Goal: Communication & Community: Participate in discussion

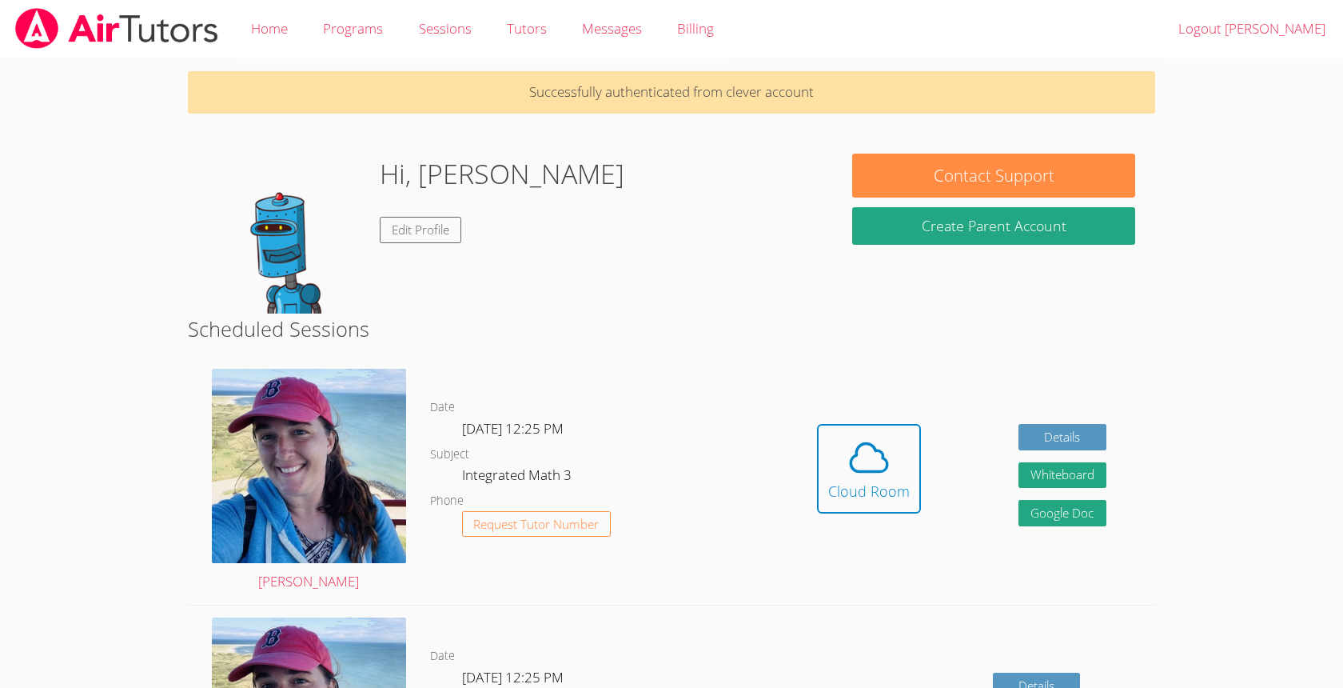
click at [775, 477] on div "Hidden Cloud Room Details Whiteboard Hidden Google Doc" at bounding box center [961, 481] width 387 height 248
click at [898, 485] on div "Cloud Room" at bounding box center [869, 491] width 82 height 22
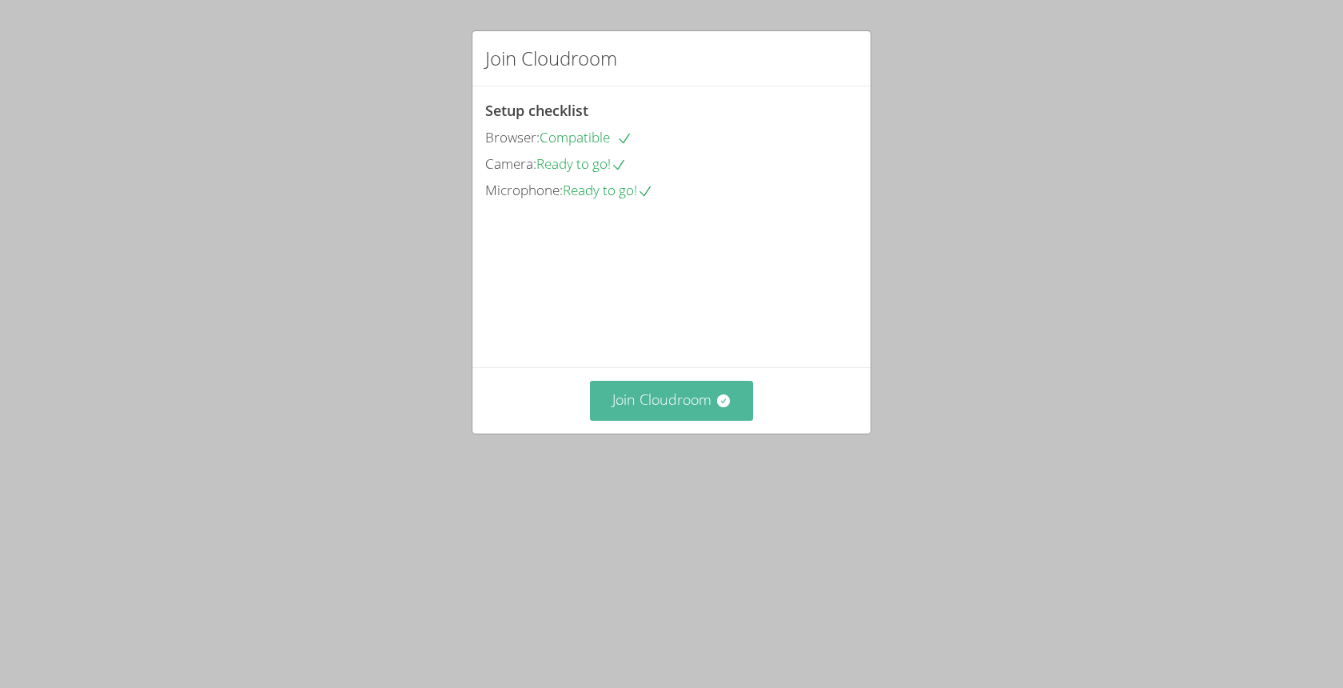
click at [684, 420] on button "Join Cloudroom" at bounding box center [672, 400] width 164 height 39
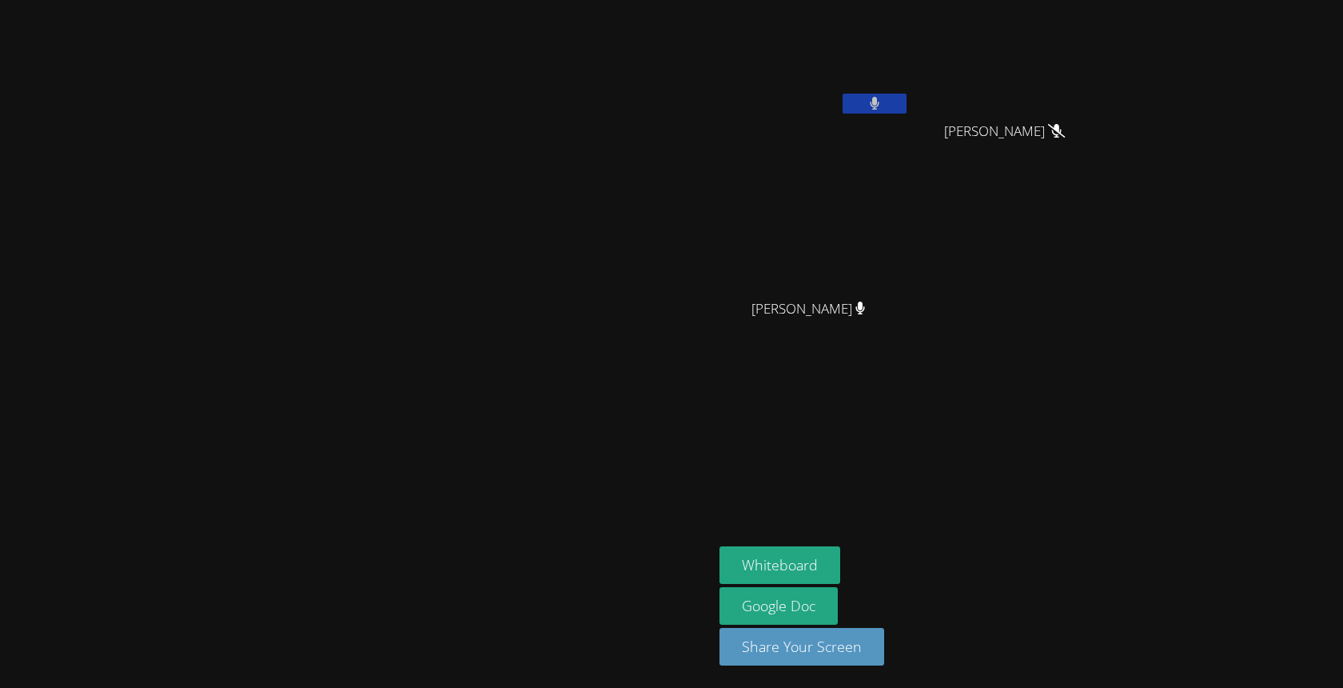
click at [907, 100] on button at bounding box center [875, 104] width 64 height 20
click at [840, 570] on button "Whiteboard" at bounding box center [780, 565] width 121 height 38
click at [840, 547] on button "Whiteboard" at bounding box center [780, 565] width 121 height 38
click at [840, 568] on button "Whiteboard" at bounding box center [780, 565] width 121 height 38
click at [840, 563] on button "Whiteboard" at bounding box center [780, 565] width 121 height 38
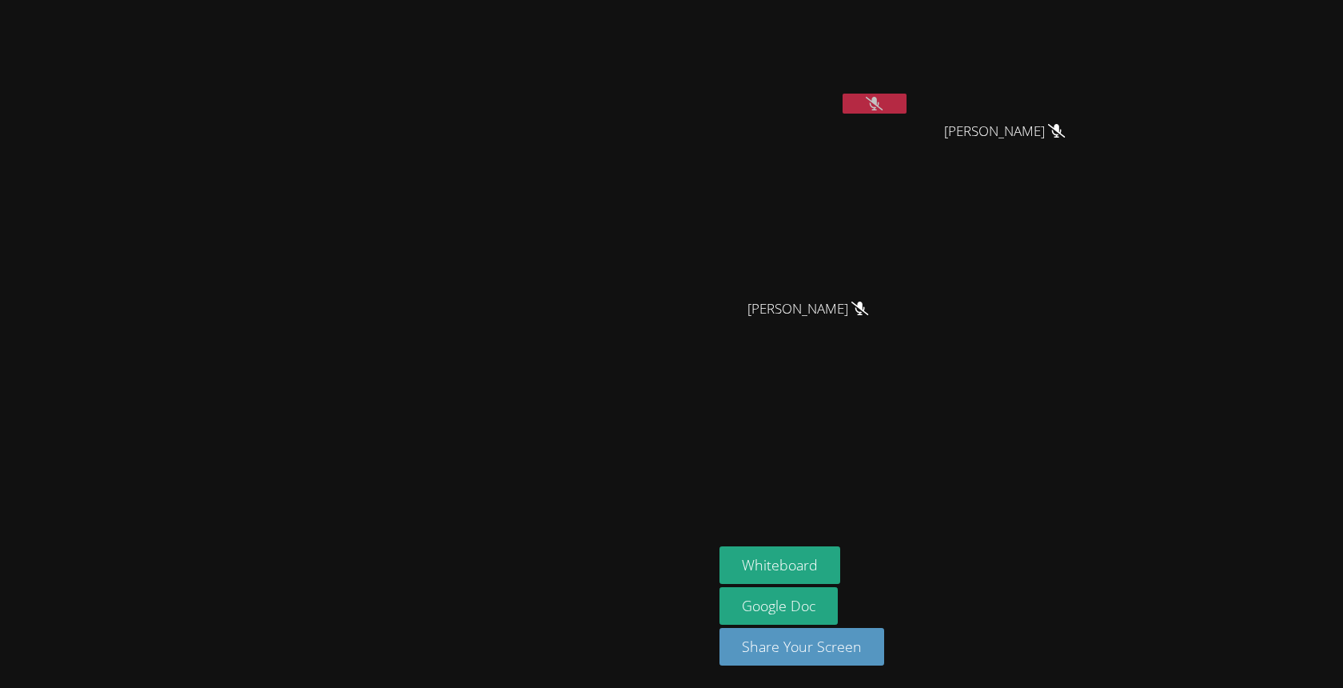
click at [883, 101] on icon at bounding box center [874, 104] width 17 height 14
click at [880, 103] on icon at bounding box center [875, 104] width 10 height 14
click at [883, 102] on icon at bounding box center [874, 104] width 17 height 14
click at [907, 108] on button at bounding box center [875, 104] width 64 height 20
click at [883, 108] on icon at bounding box center [874, 104] width 17 height 14
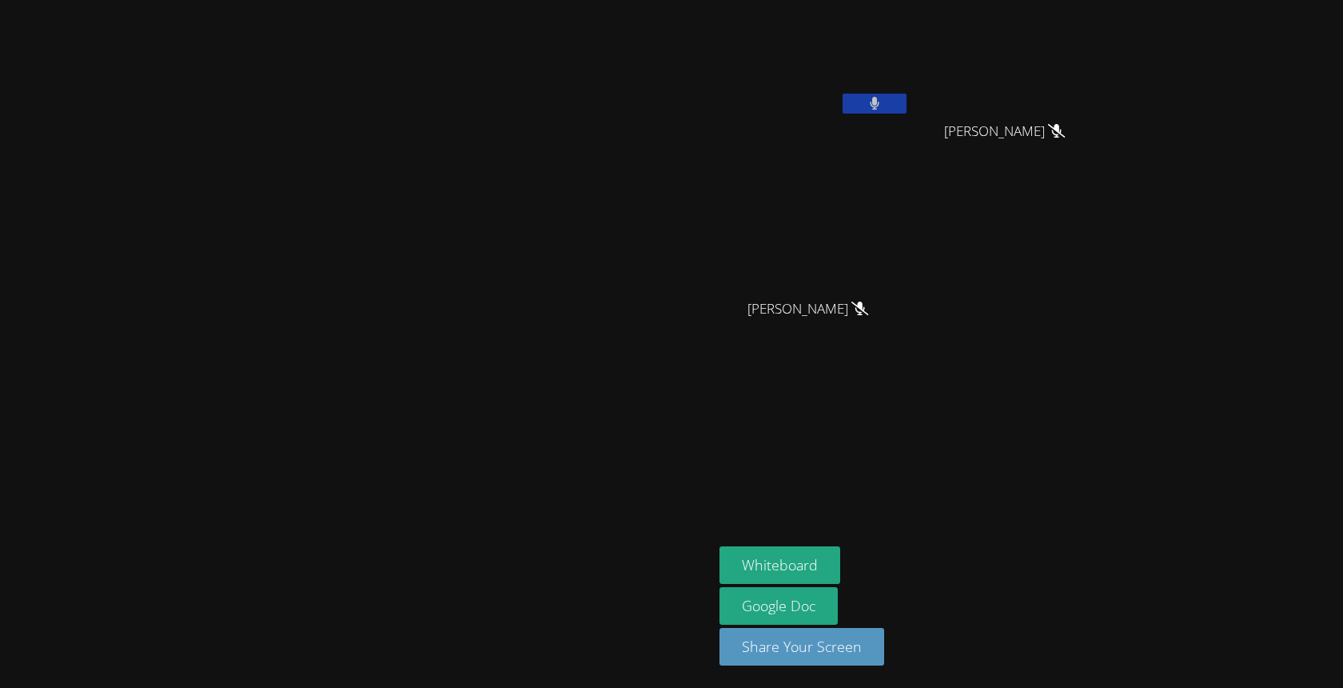
click at [907, 108] on button at bounding box center [875, 104] width 64 height 20
click at [883, 108] on icon at bounding box center [874, 104] width 17 height 14
click at [907, 99] on button at bounding box center [875, 104] width 64 height 20
click at [883, 102] on icon at bounding box center [874, 104] width 17 height 14
click at [880, 105] on icon at bounding box center [875, 104] width 10 height 14
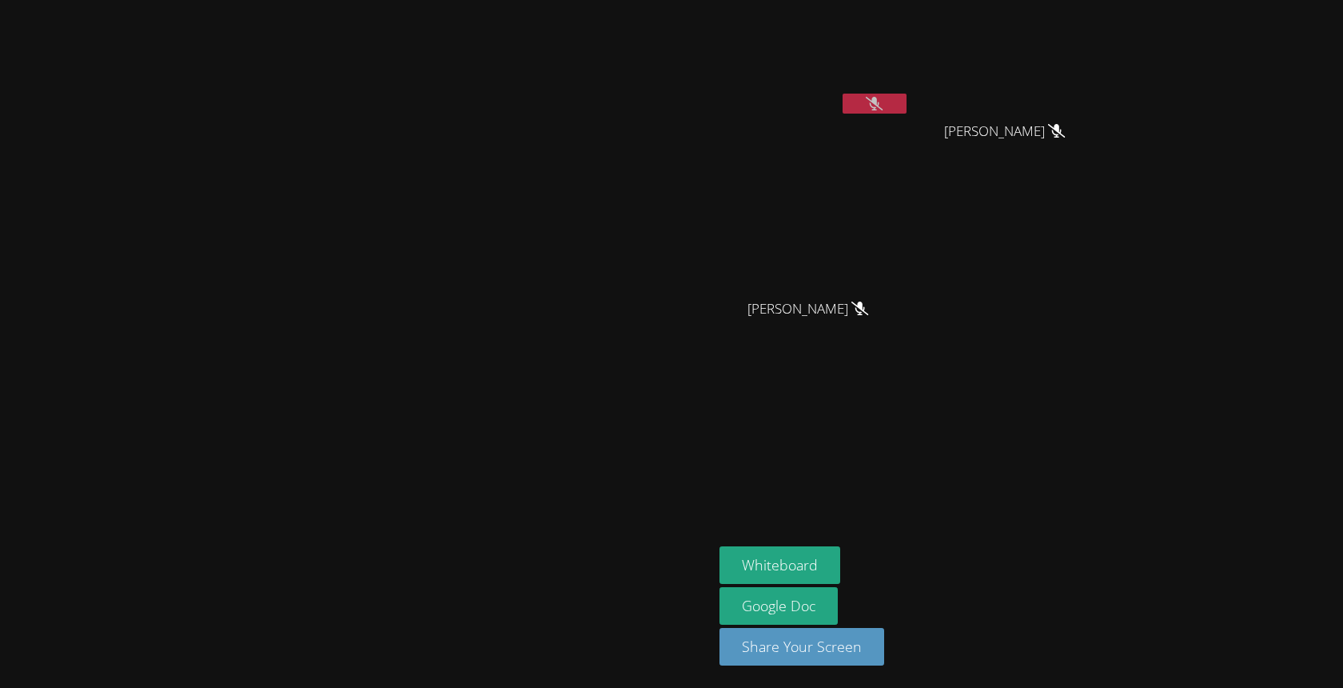
click at [907, 116] on div at bounding box center [875, 106] width 64 height 24
click at [883, 104] on icon at bounding box center [874, 104] width 17 height 14
click at [907, 110] on button at bounding box center [875, 104] width 64 height 20
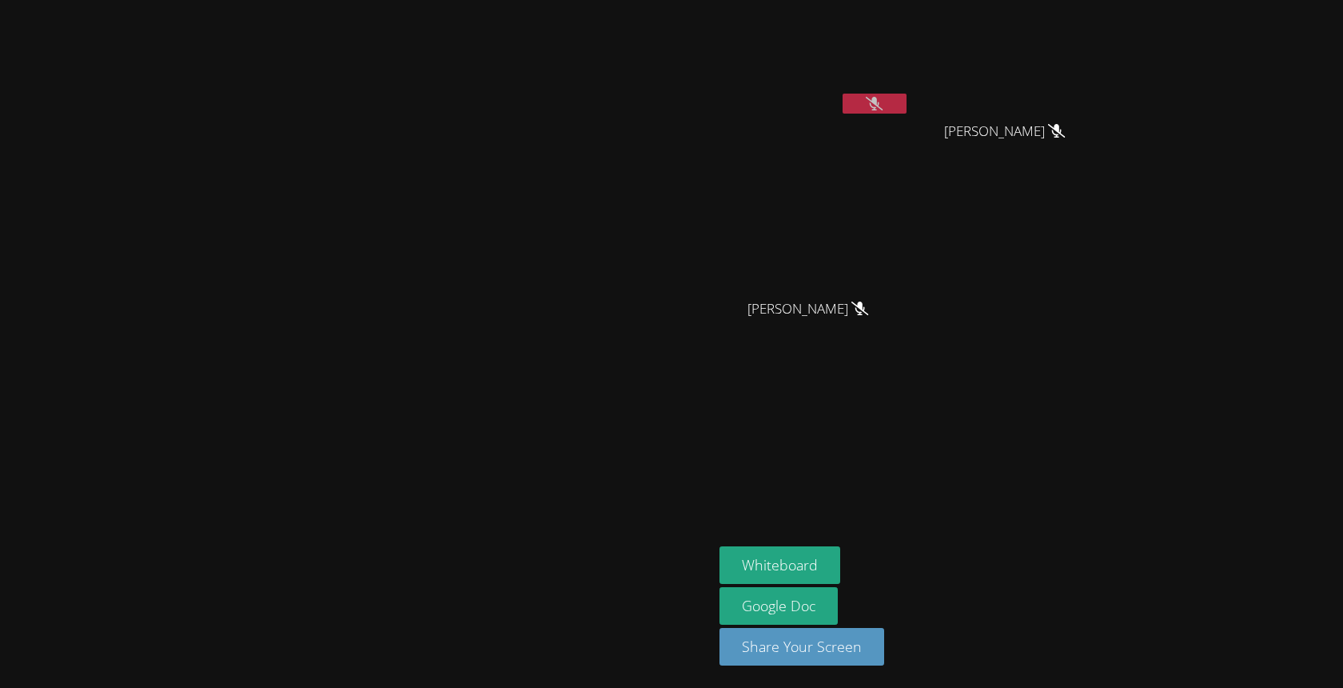
click at [907, 110] on button at bounding box center [875, 104] width 64 height 20
click at [880, 104] on icon at bounding box center [875, 104] width 10 height 14
click at [883, 104] on icon at bounding box center [874, 104] width 17 height 14
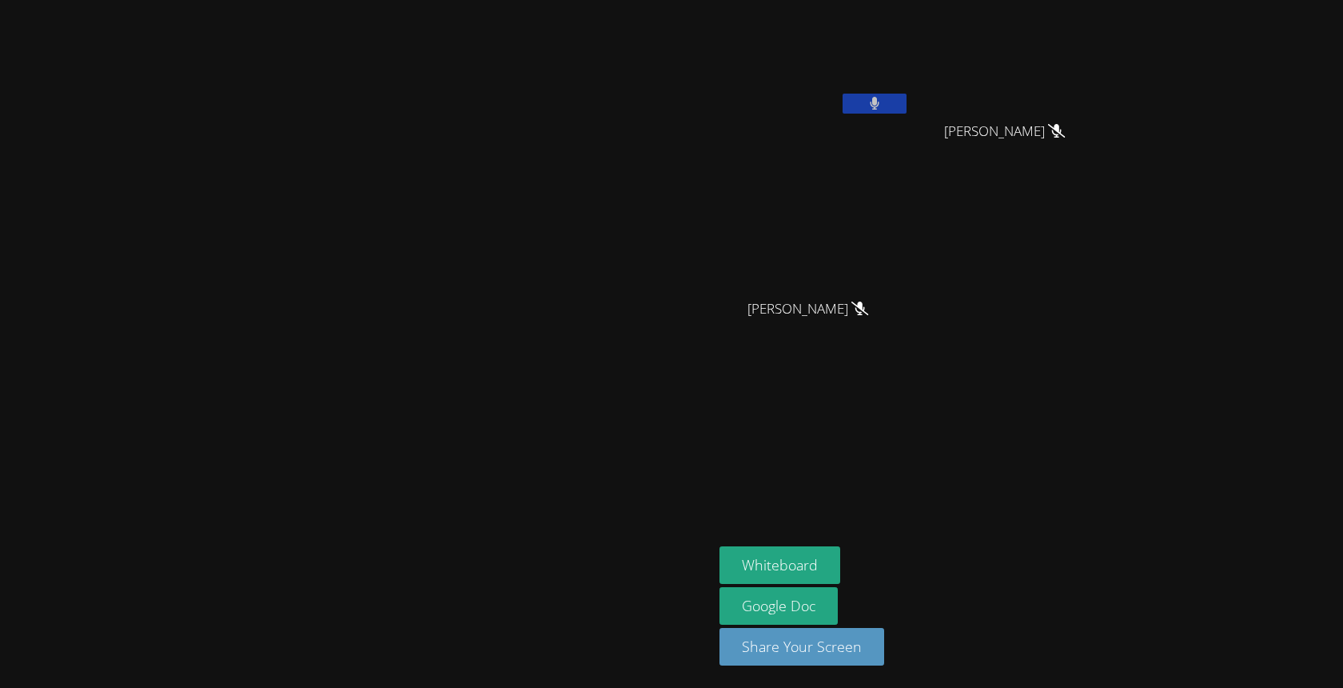
click at [880, 104] on icon at bounding box center [875, 104] width 10 height 14
click at [883, 106] on icon at bounding box center [874, 104] width 17 height 14
click at [880, 106] on icon at bounding box center [875, 104] width 10 height 14
click at [910, 89] on video at bounding box center [815, 59] width 190 height 107
click at [907, 95] on button at bounding box center [875, 104] width 64 height 20
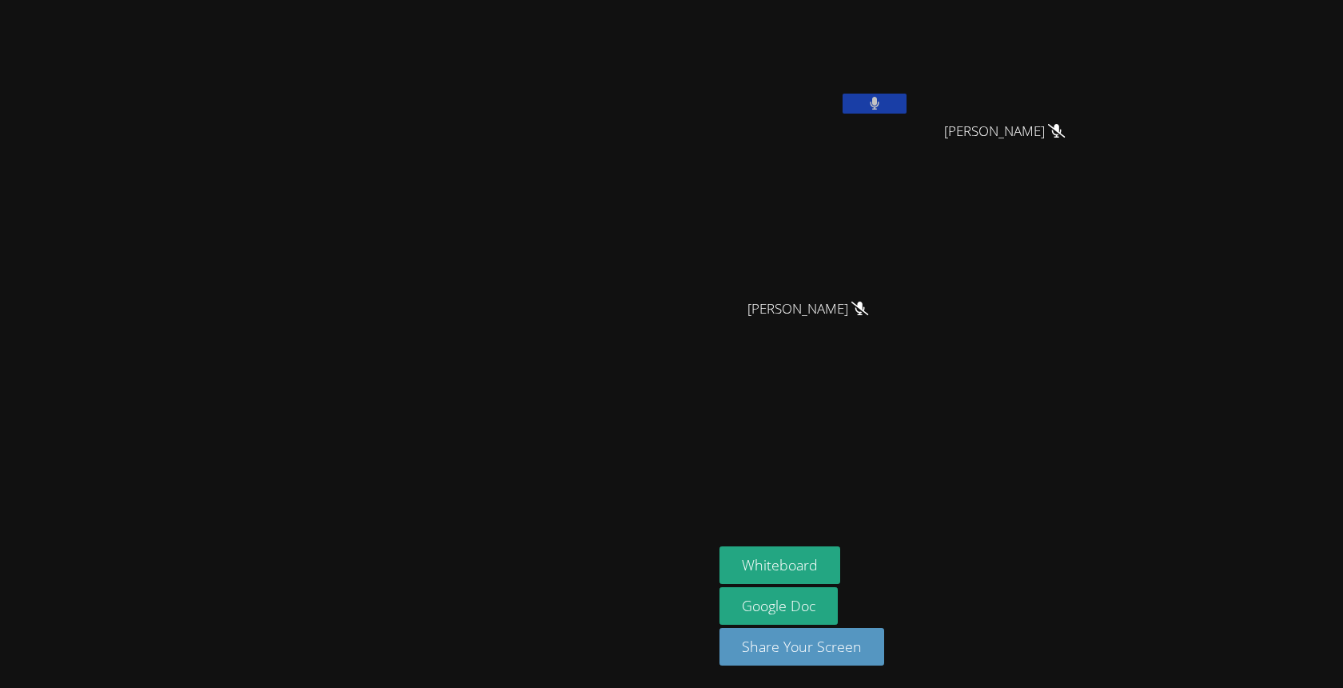
click at [907, 94] on button at bounding box center [875, 104] width 64 height 20
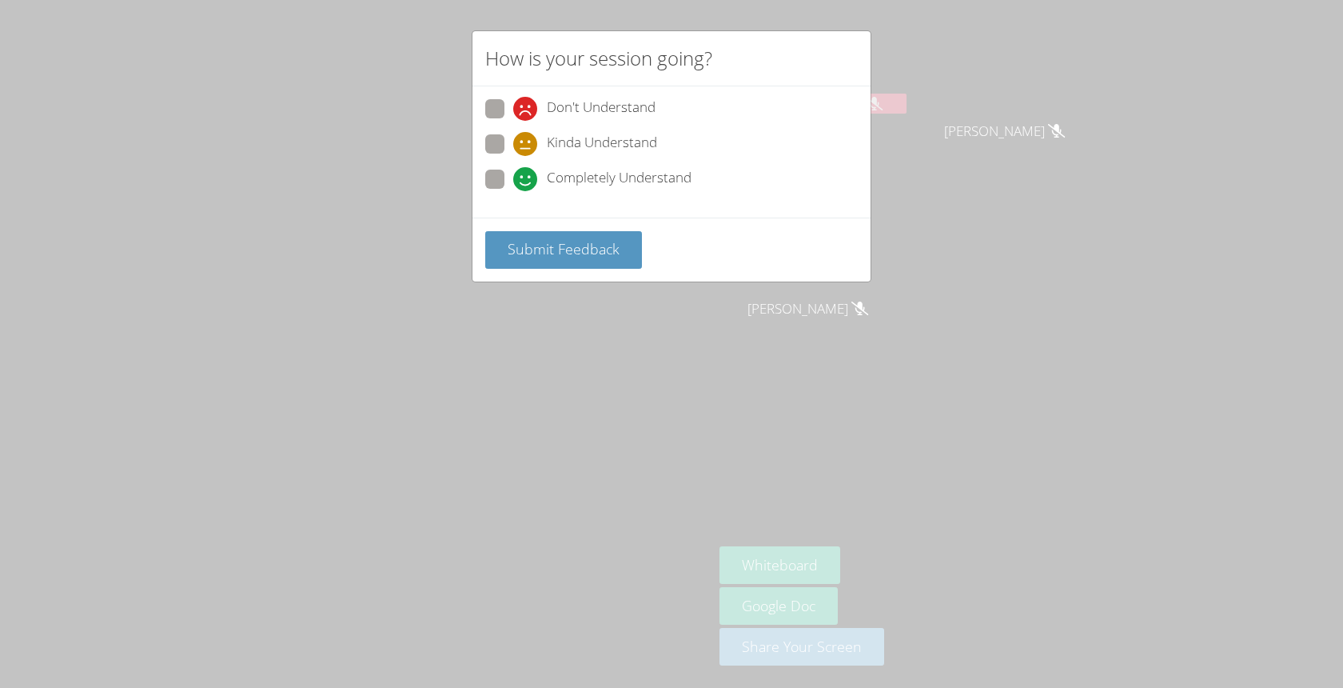
click at [497, 165] on div "Don't Understand Kinda Understand Completely Understand" at bounding box center [671, 148] width 373 height 99
click at [513, 191] on span at bounding box center [513, 191] width 0 height 0
click at [513, 172] on input "Completely Understand" at bounding box center [520, 177] width 14 height 14
radio input "true"
click at [525, 246] on span "Submit Feedback" at bounding box center [564, 248] width 112 height 19
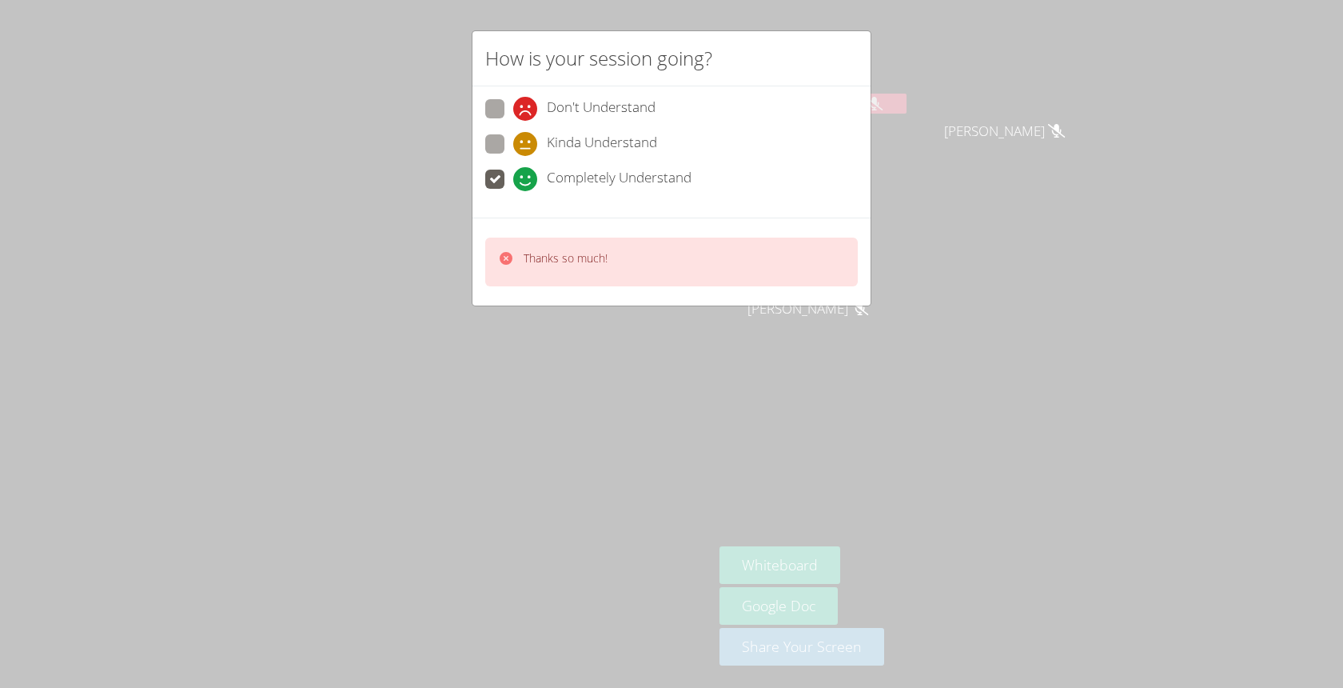
click at [507, 253] on icon at bounding box center [506, 258] width 13 height 13
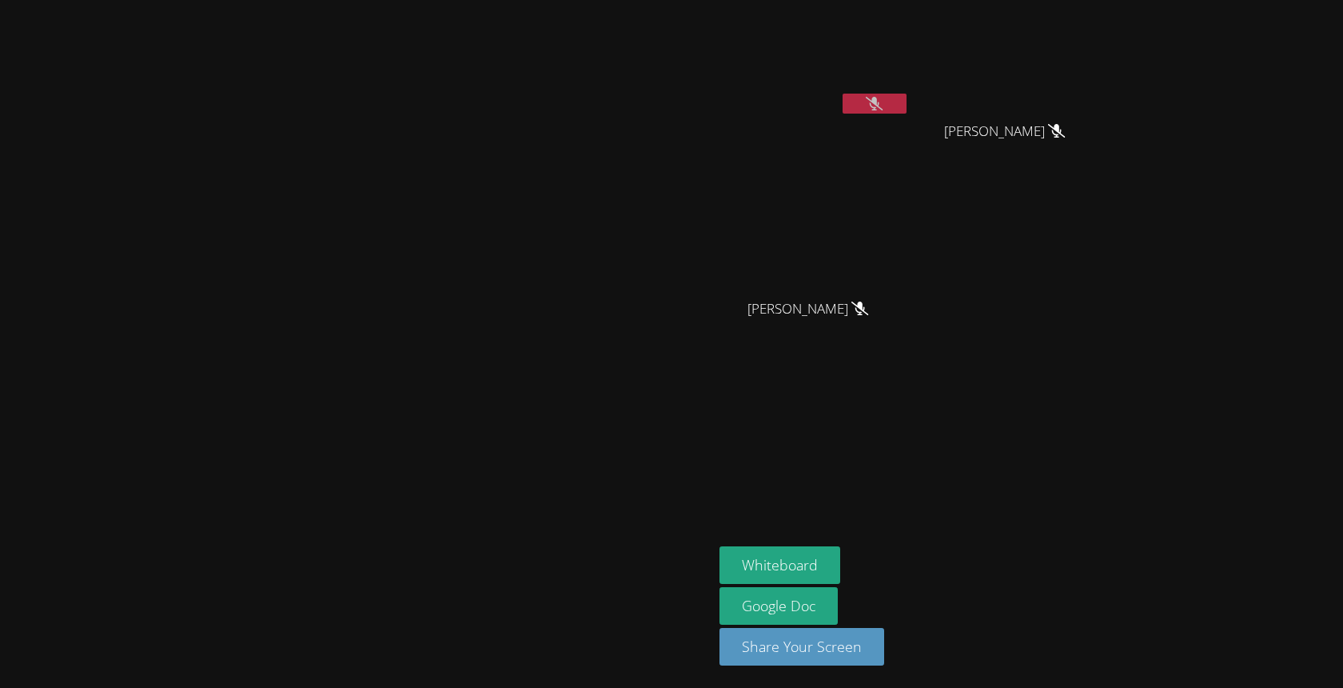
click at [883, 98] on icon at bounding box center [874, 104] width 17 height 14
click at [880, 98] on icon at bounding box center [875, 104] width 10 height 14
